Goal: Navigation & Orientation: Find specific page/section

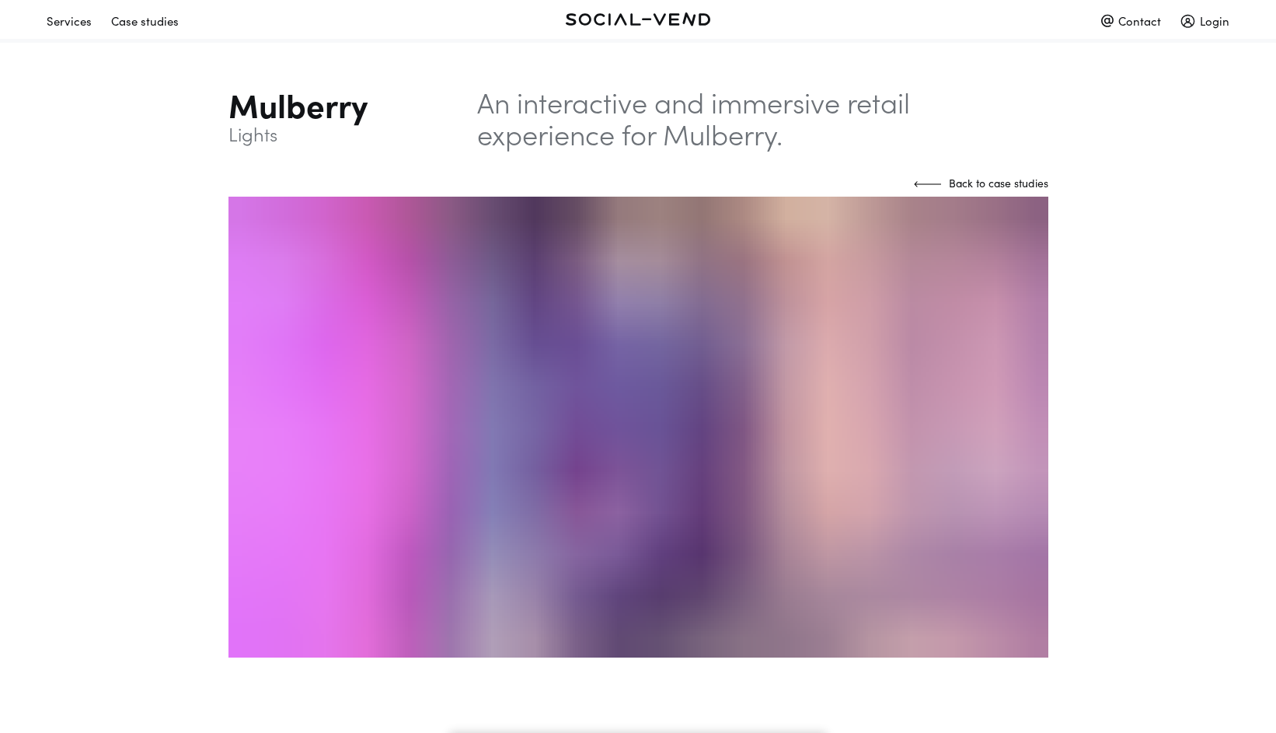
scroll to position [16, 1]
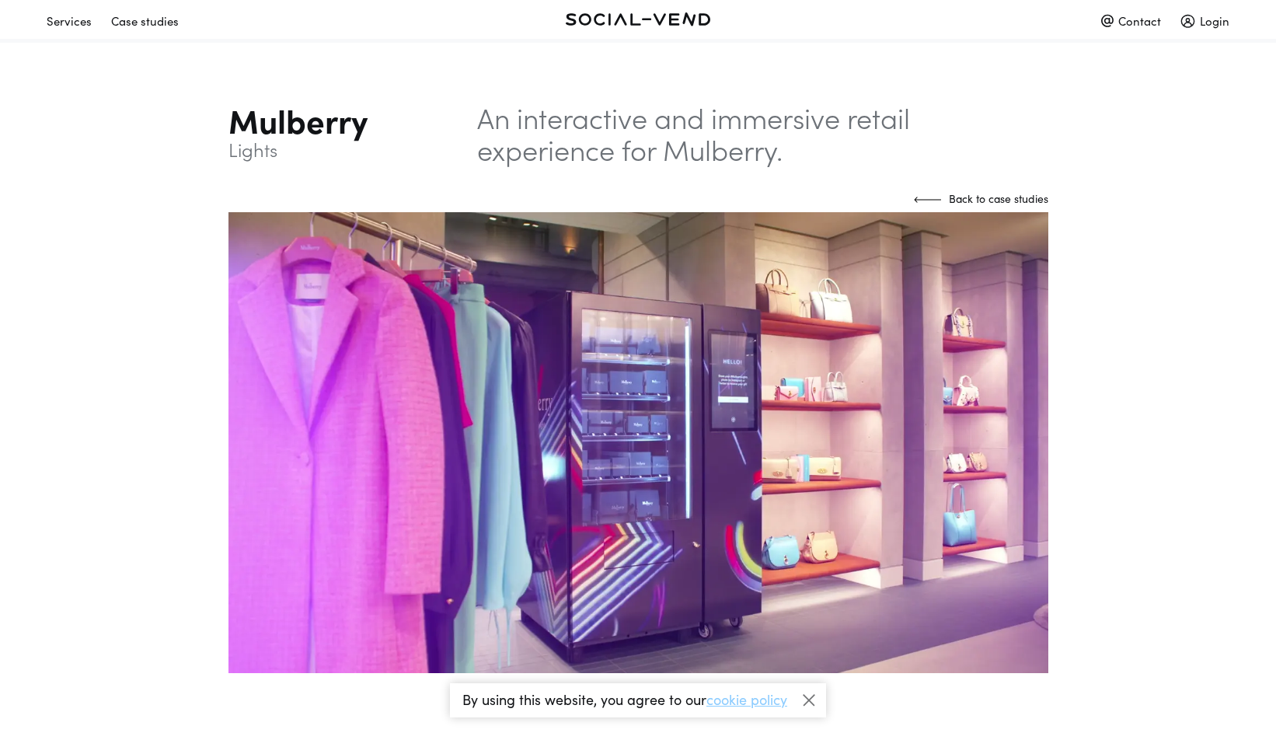
click at [161, 26] on div "Case studies" at bounding box center [145, 20] width 68 height 27
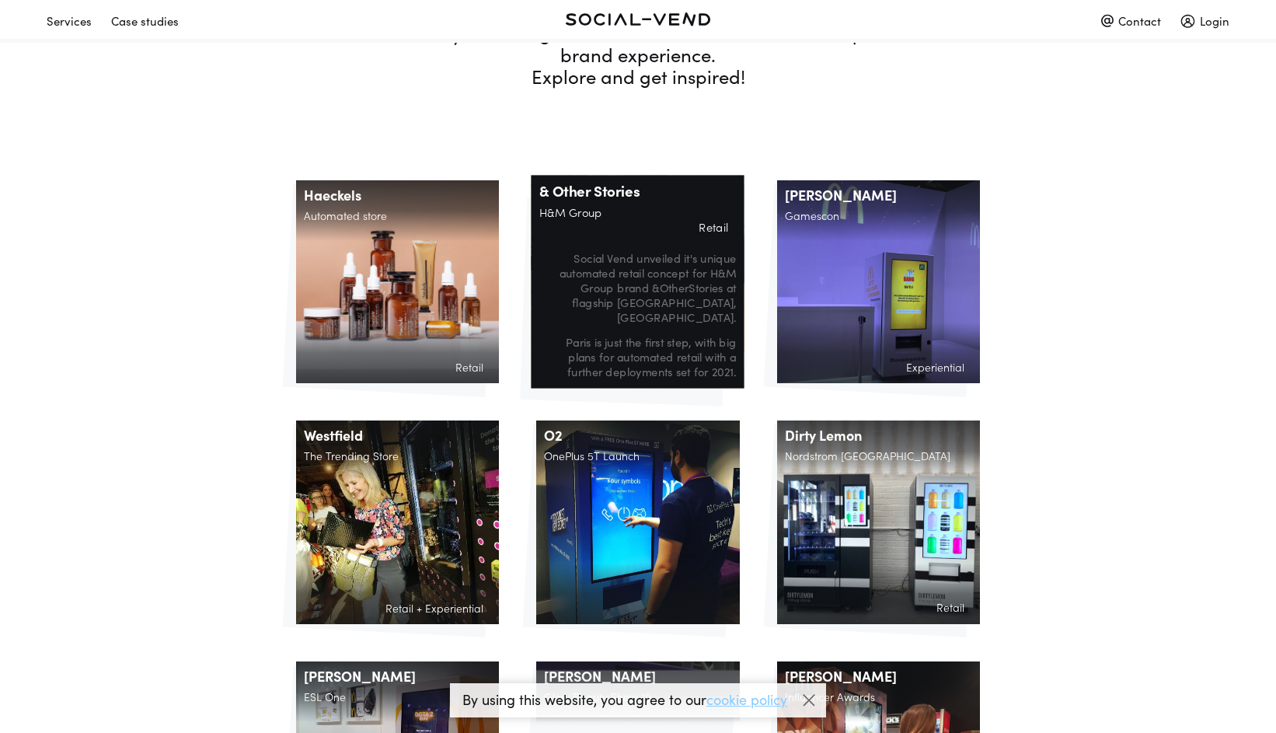
scroll to position [183, 0]
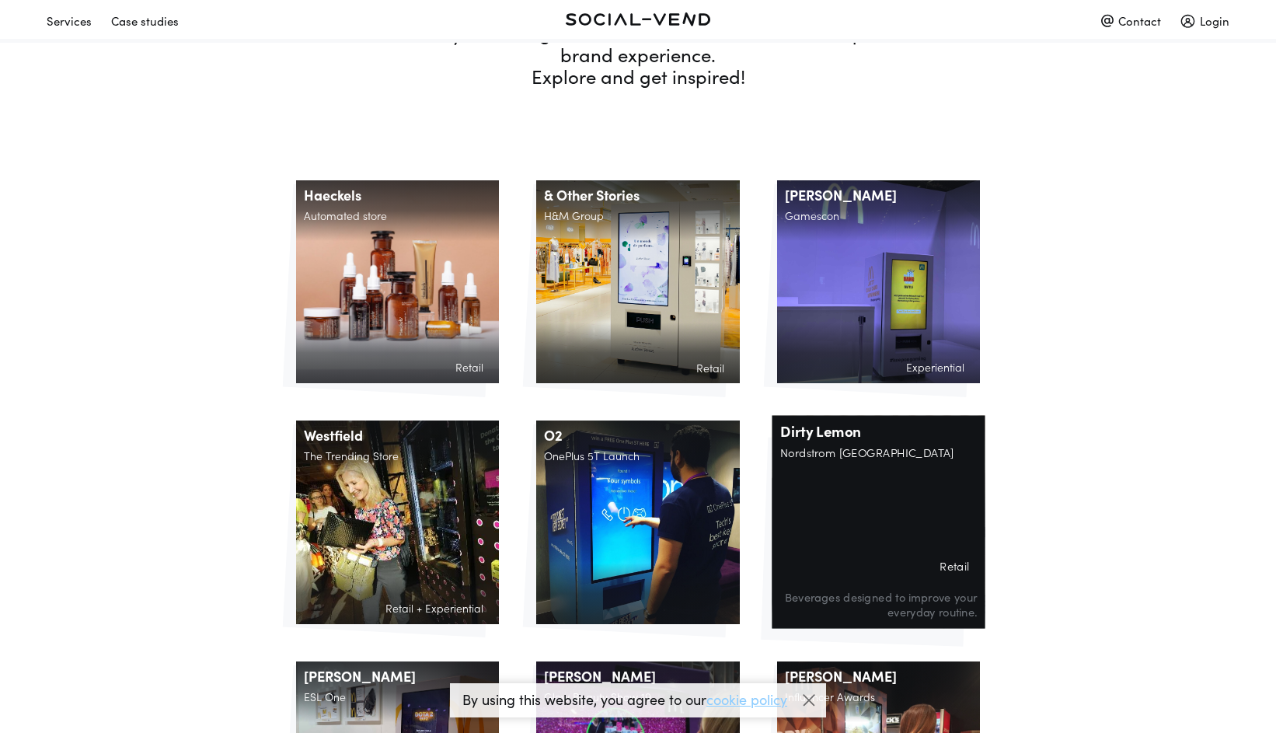
click at [866, 466] on div "Dirty Lemon Nordstrom [GEOGRAPHIC_DATA] Retail Beverages designed to improve yo…" at bounding box center [878, 522] width 213 height 213
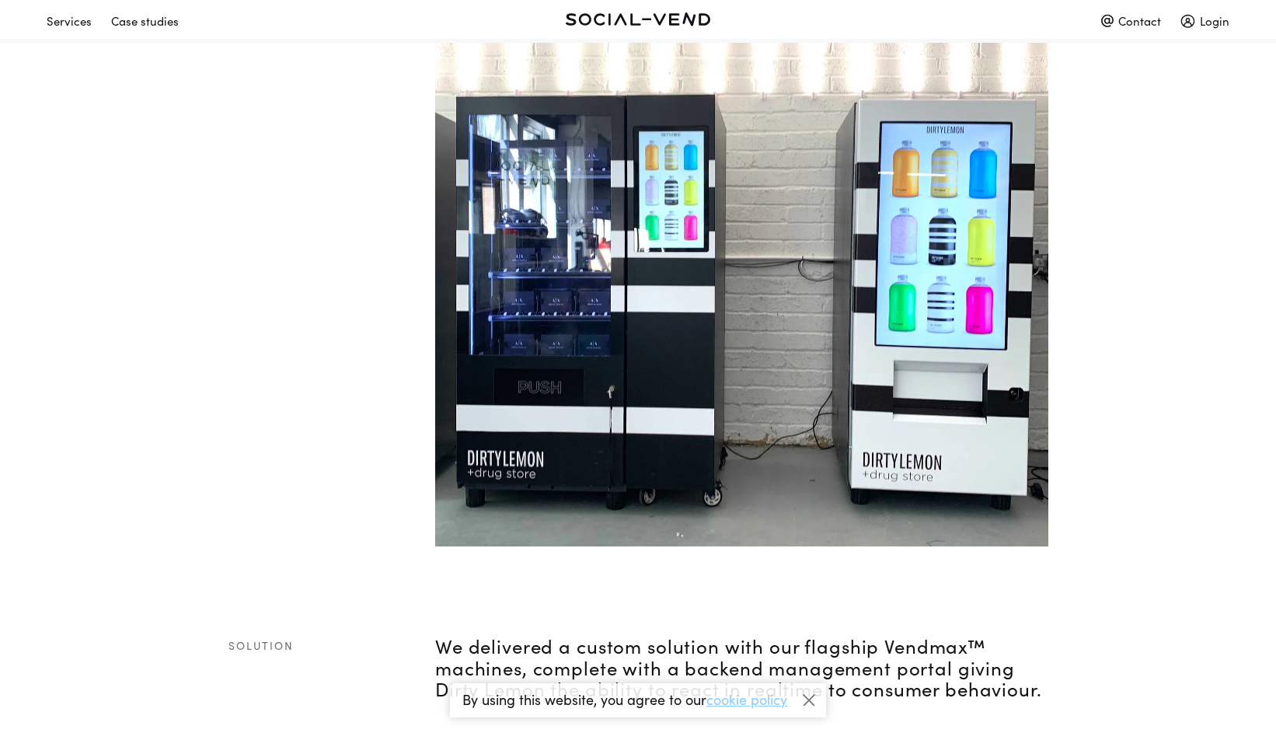
scroll to position [902, 0]
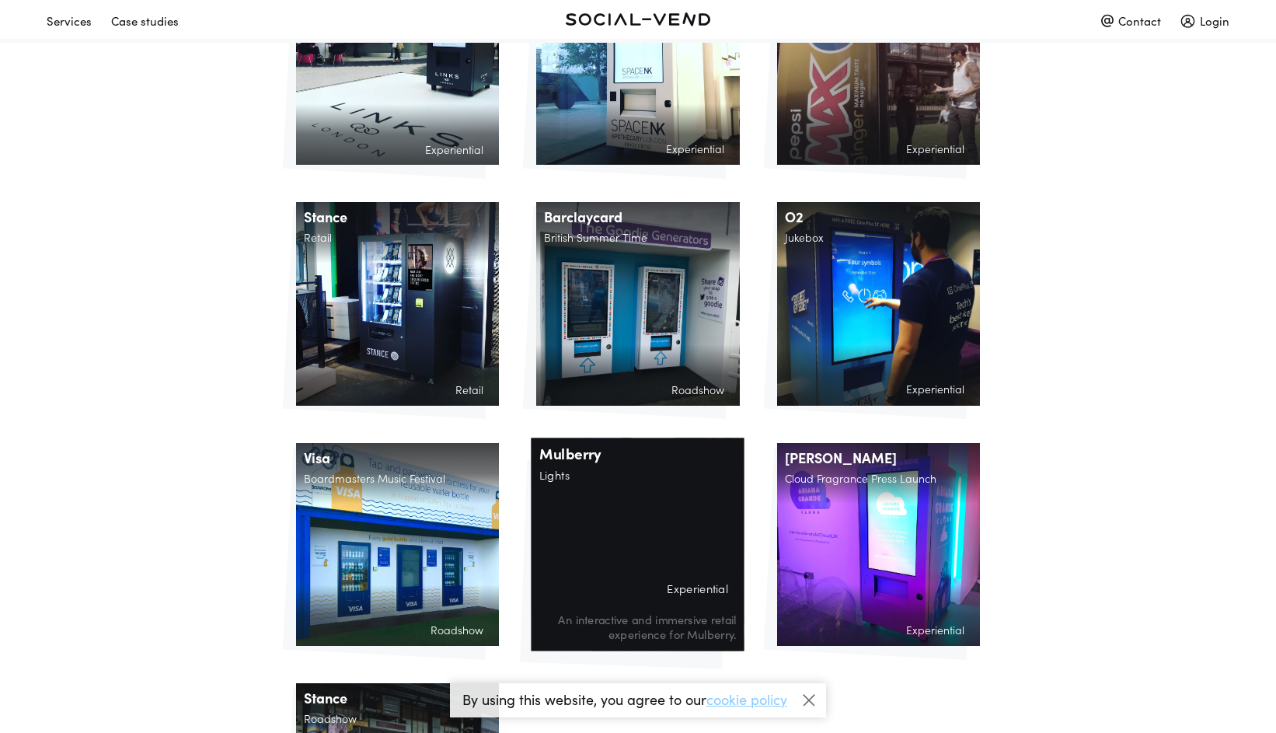
scroll to position [1126, 0]
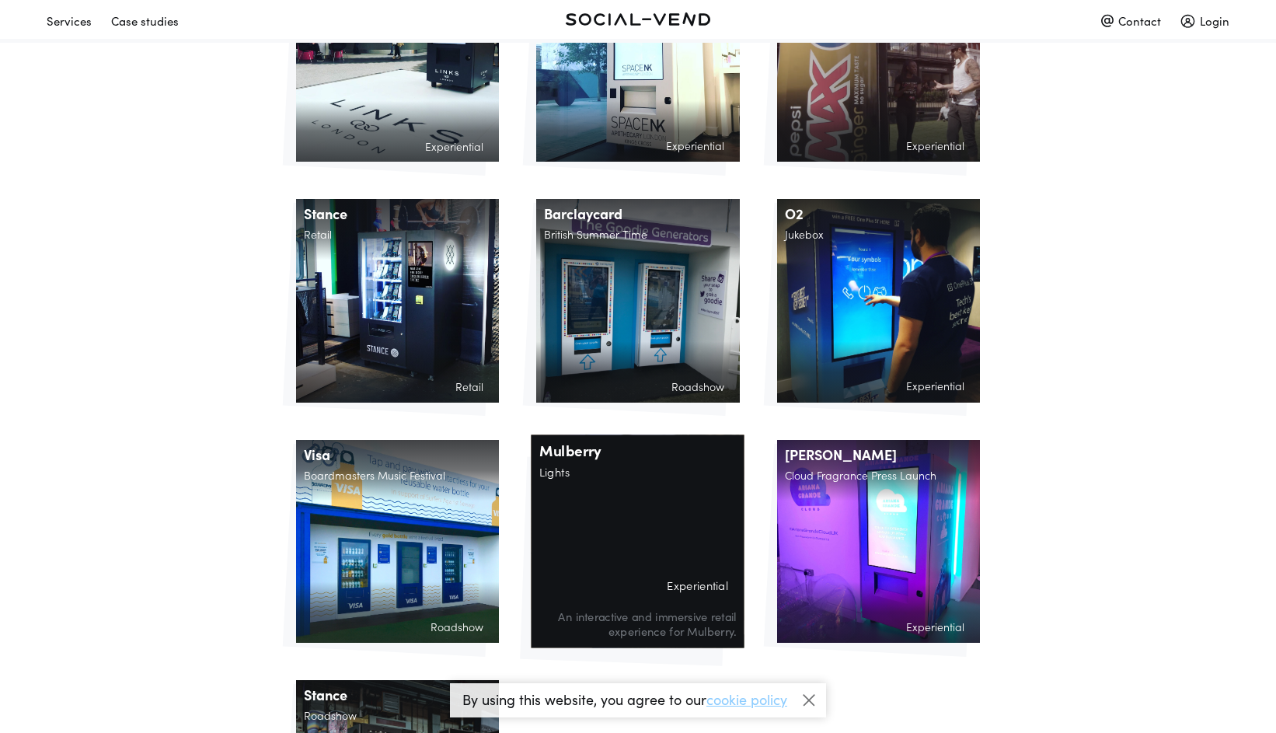
click at [692, 488] on div "Mulberry Lights Experiential An interactive and immersive retail experience for…" at bounding box center [638, 540] width 213 height 213
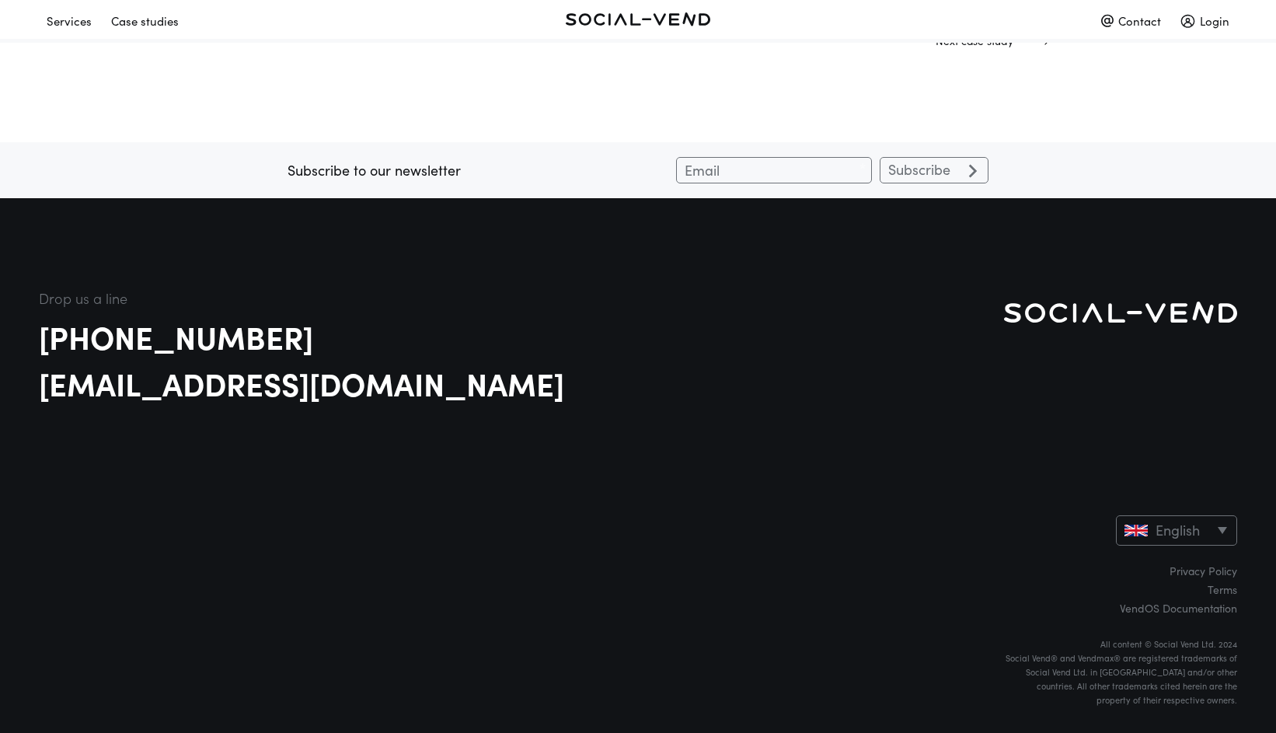
scroll to position [4181, 0]
